Goal: Contribute content

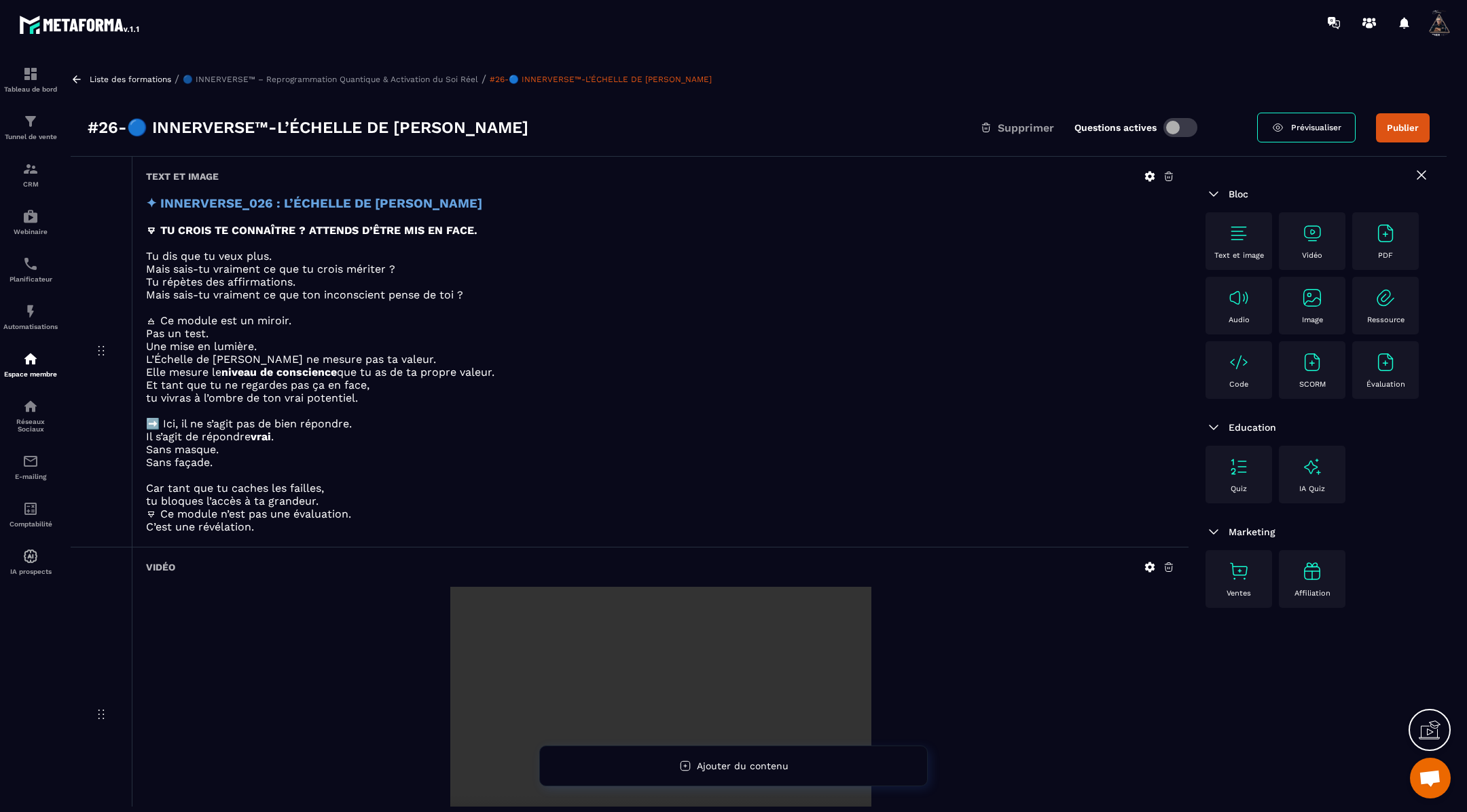
click at [1149, 564] on icon at bounding box center [1149, 567] width 12 height 12
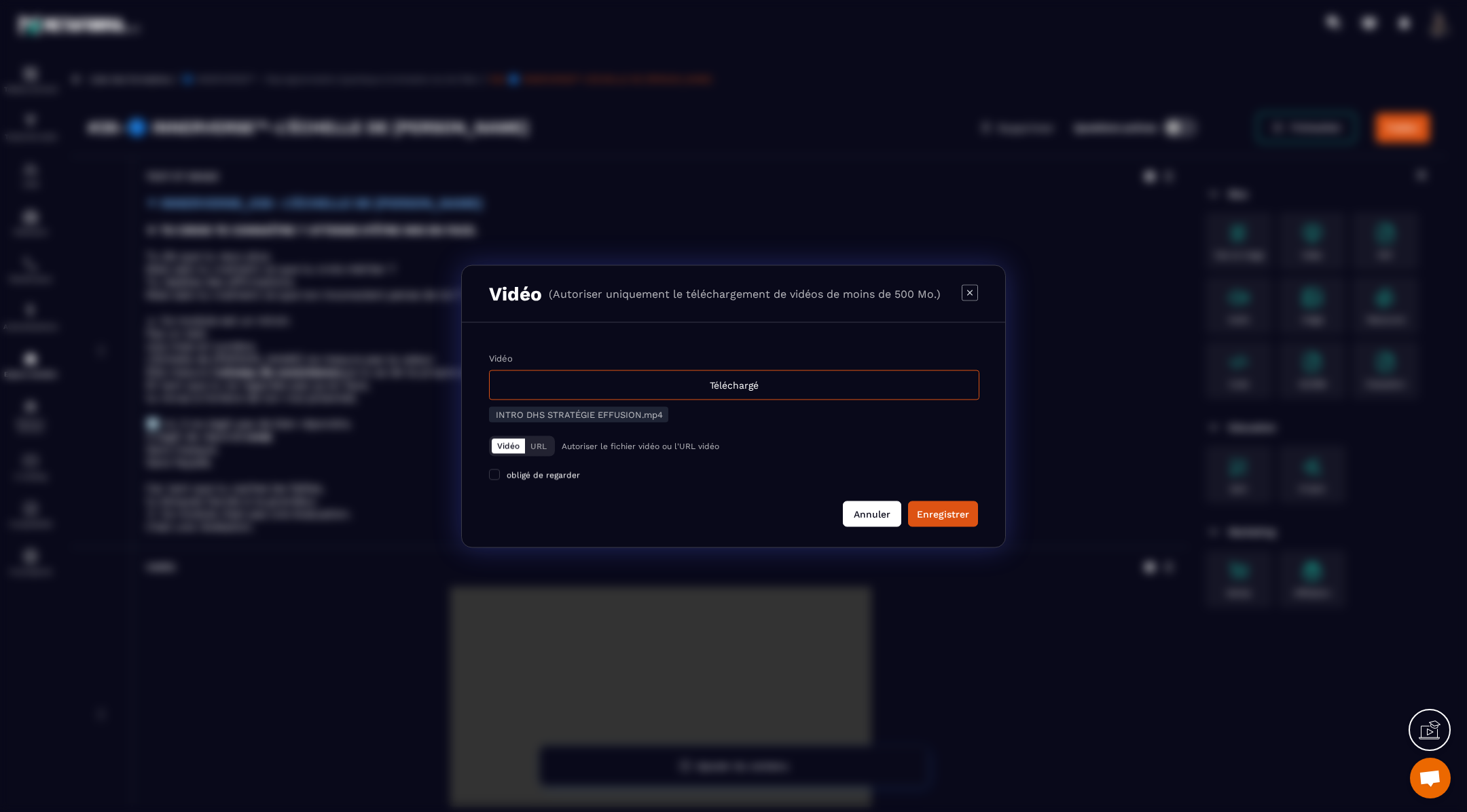
click at [860, 505] on button "Annuler" at bounding box center [872, 513] width 58 height 25
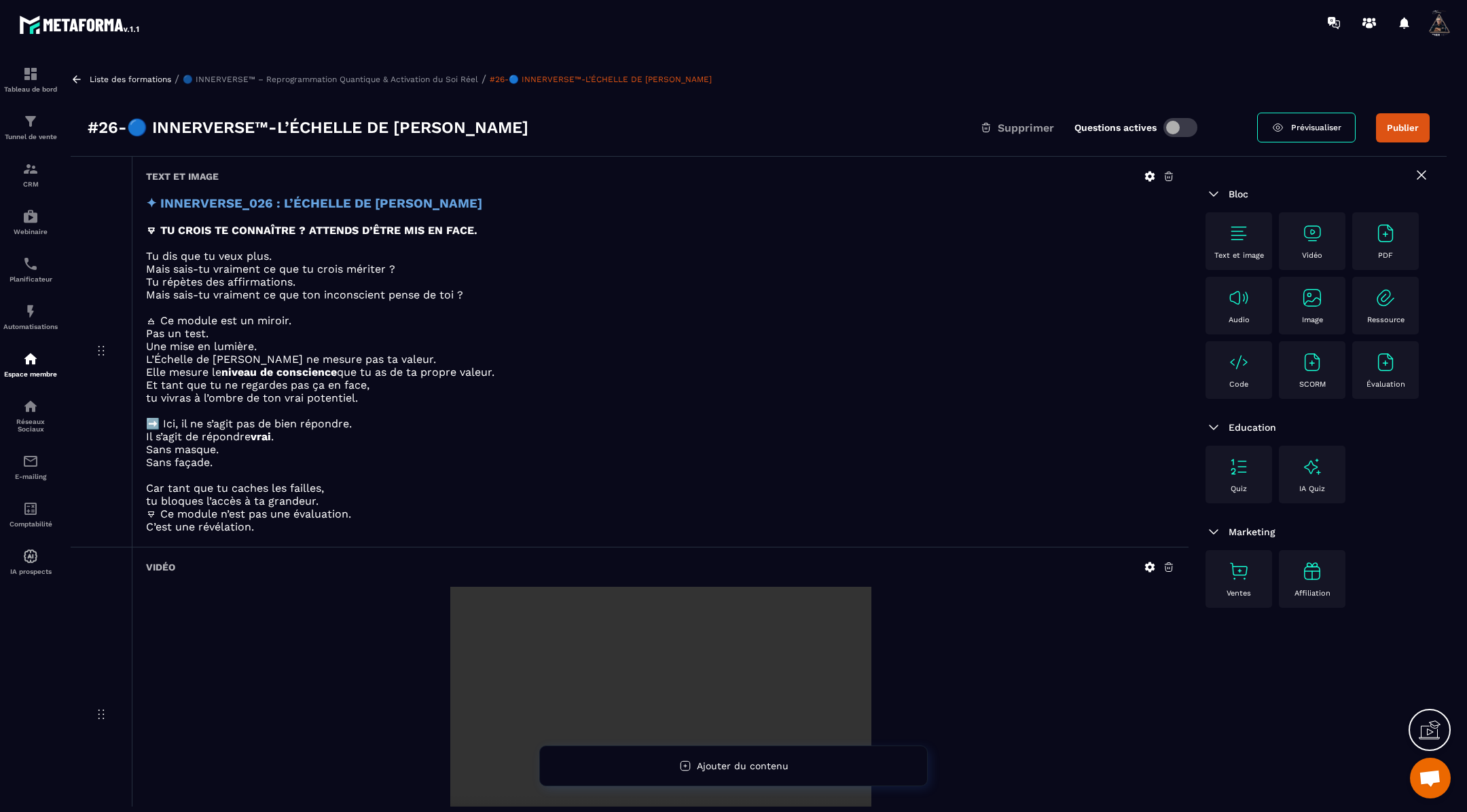
click at [1148, 563] on icon at bounding box center [1150, 568] width 10 height 10
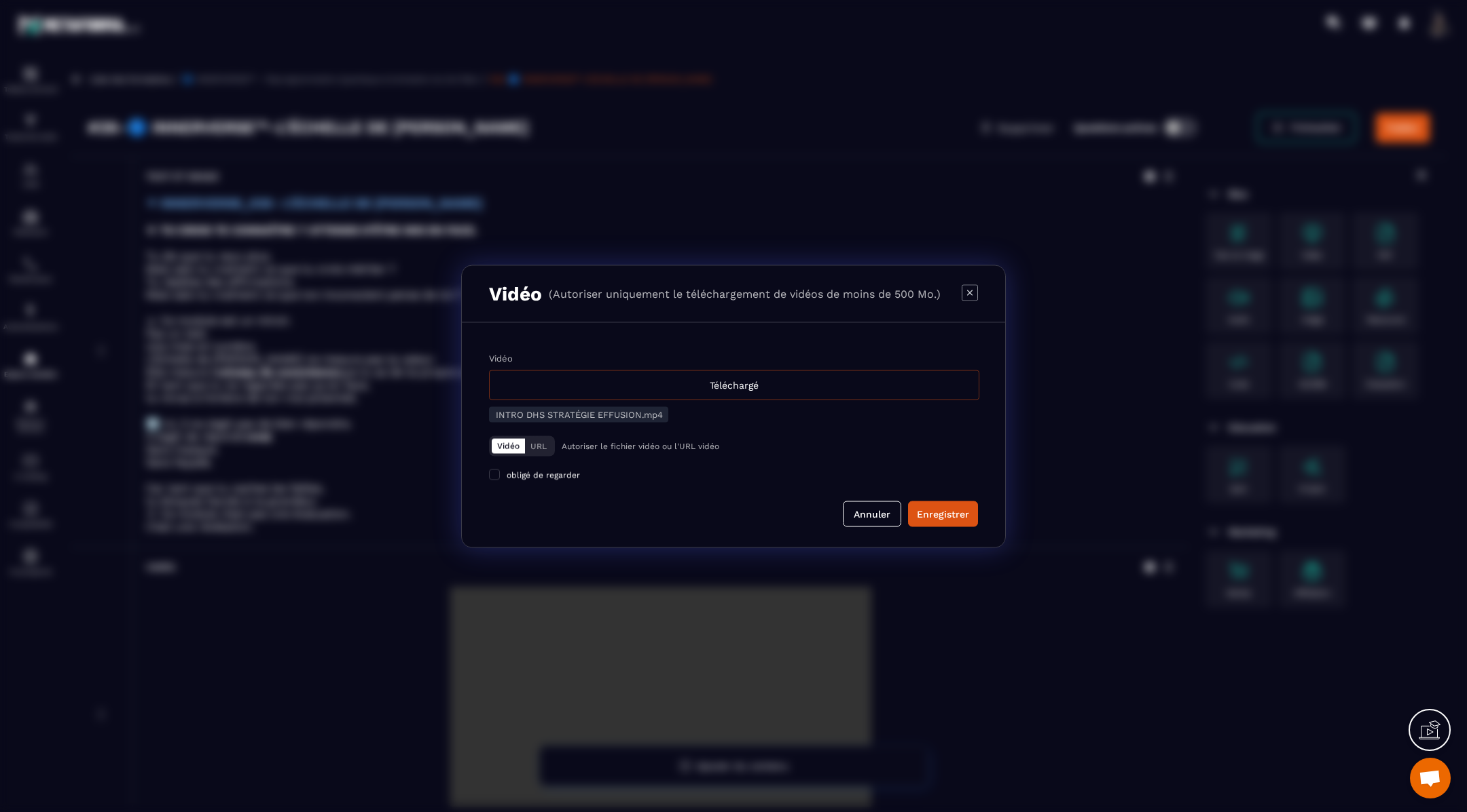
click at [772, 378] on div "Téléchargé" at bounding box center [734, 385] width 490 height 30
click at [0, 0] on input "Vidéo Téléchargé" at bounding box center [0, 0] width 0 height 0
click at [940, 512] on div "Enregistrer" at bounding box center [943, 513] width 53 height 13
click at [818, 383] on div "Téléchargé" at bounding box center [734, 385] width 490 height 30
click at [0, 0] on input "Vidéo Téléchargé" at bounding box center [0, 0] width 0 height 0
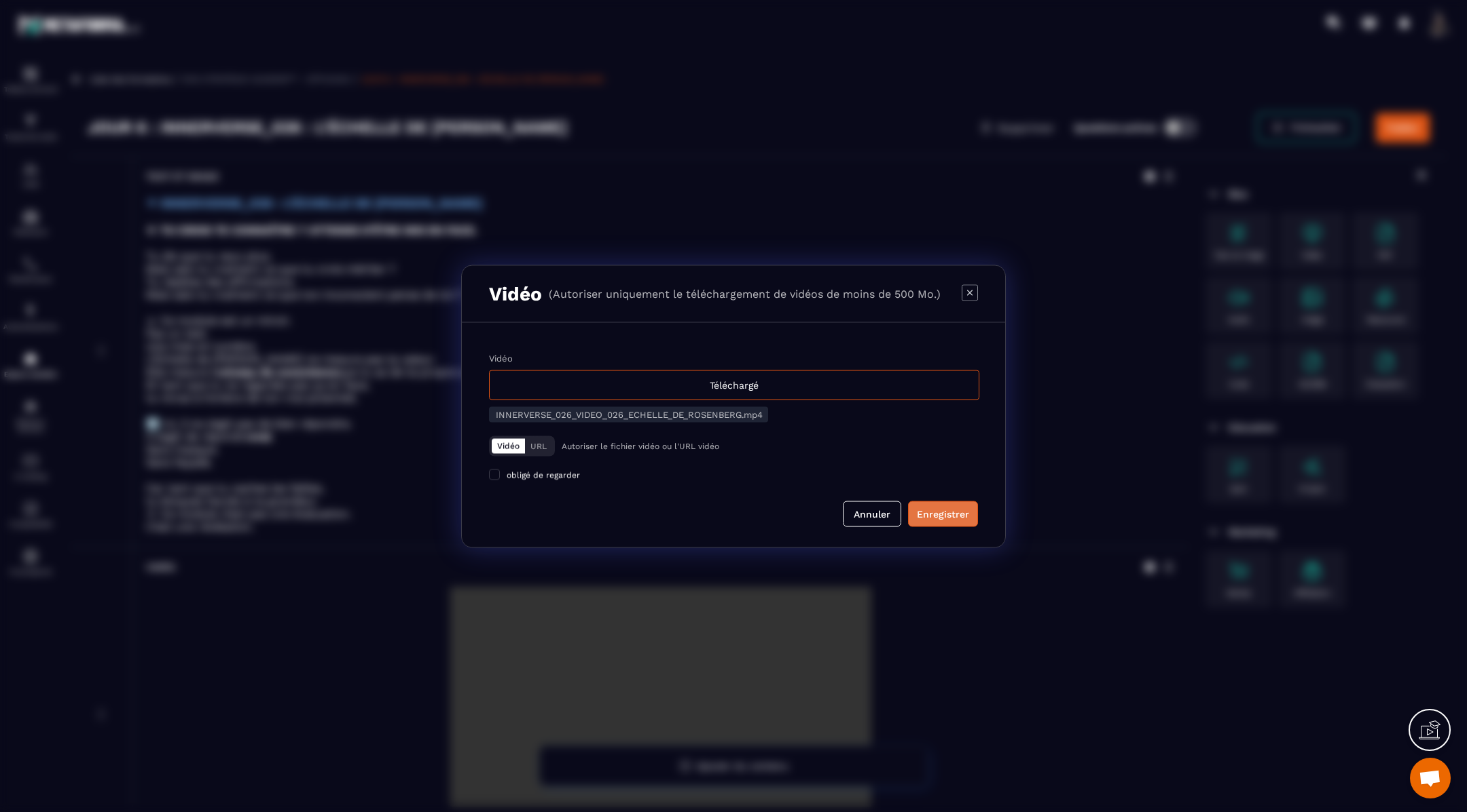
click at [950, 513] on div "Enregistrer" at bounding box center [943, 513] width 53 height 13
